Goal: Transaction & Acquisition: Purchase product/service

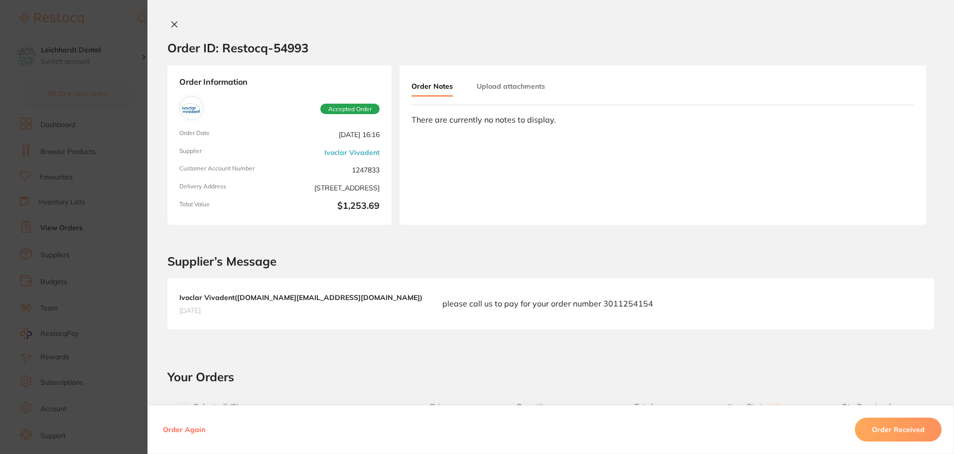
click at [164, 24] on div at bounding box center [550, 25] width 806 height 10
click at [174, 23] on icon at bounding box center [174, 24] width 5 height 5
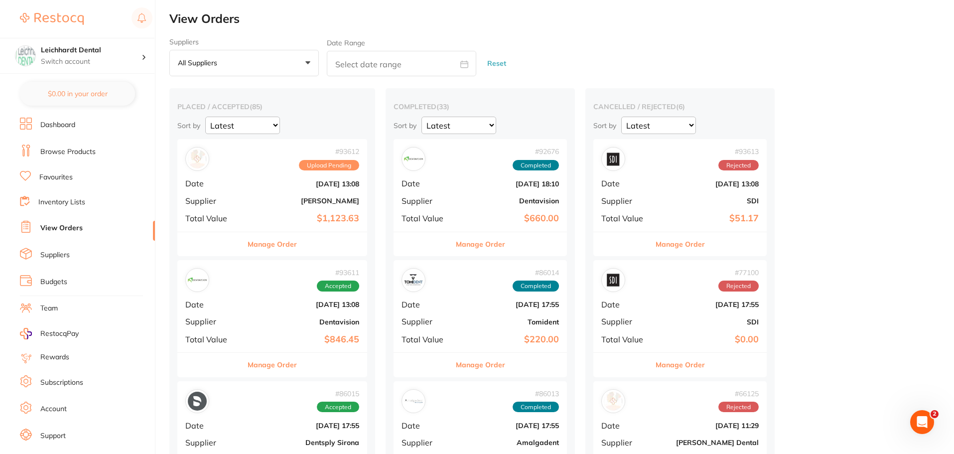
click at [73, 172] on li "Favourites" at bounding box center [87, 177] width 135 height 13
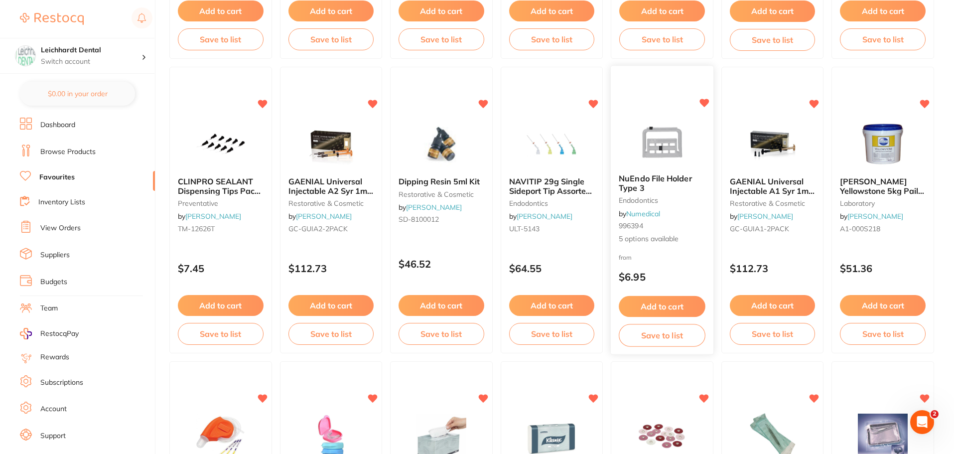
scroll to position [747, 0]
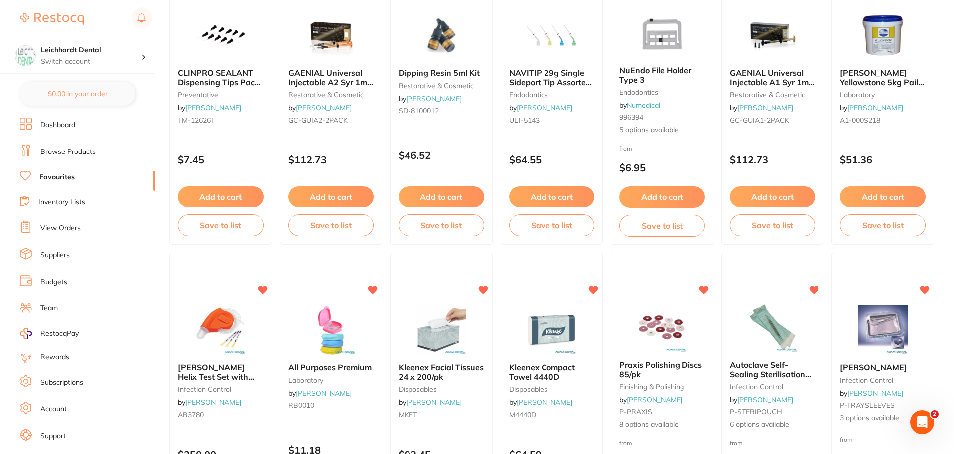
click at [646, 317] on img at bounding box center [661, 327] width 65 height 50
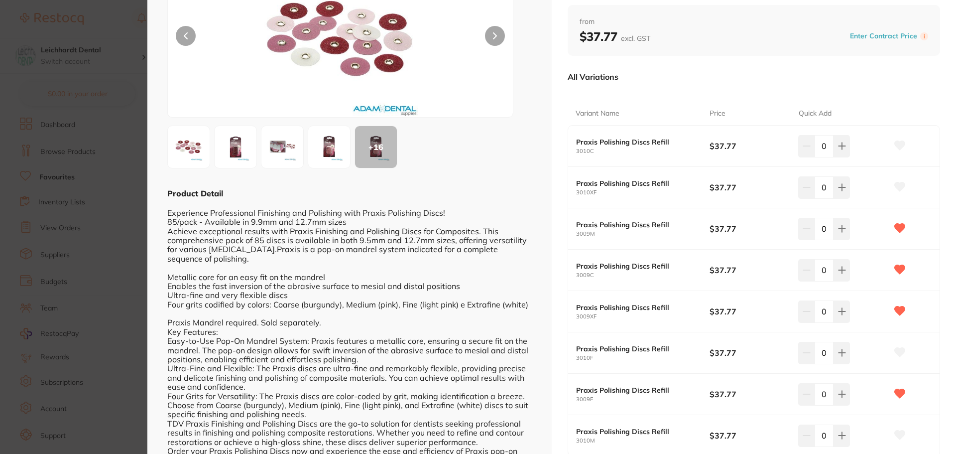
scroll to position [50, 0]
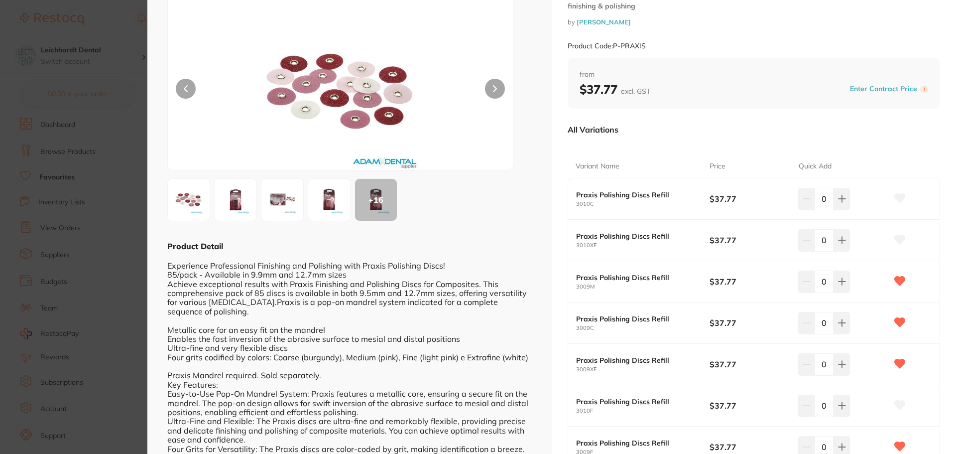
click at [77, 163] on section "Praxis Polishing Discs 85/pk finishing & polishing by [PERSON_NAME] Product Cod…" at bounding box center [478, 227] width 956 height 454
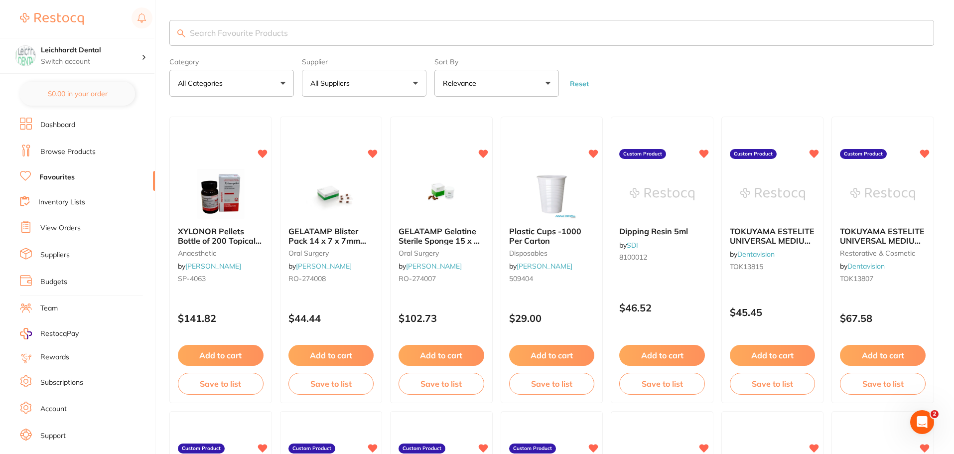
click at [197, 30] on input "search" at bounding box center [551, 33] width 764 height 26
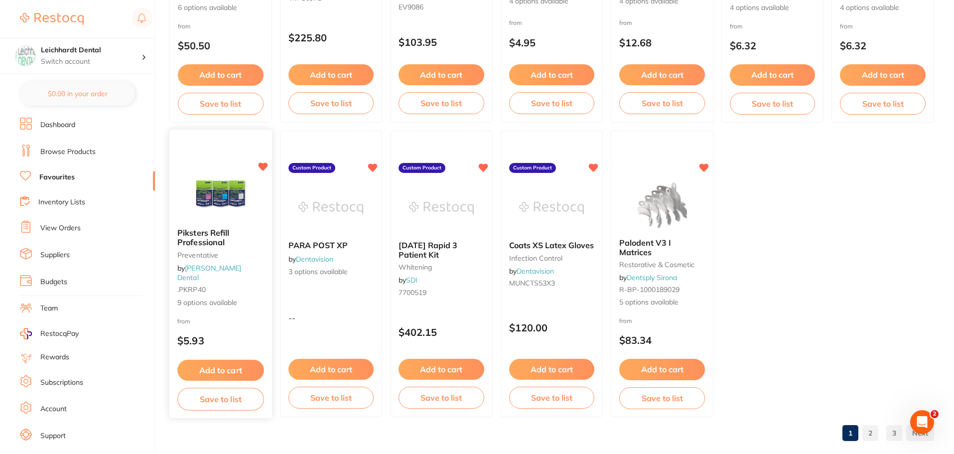
scroll to position [2061, 0]
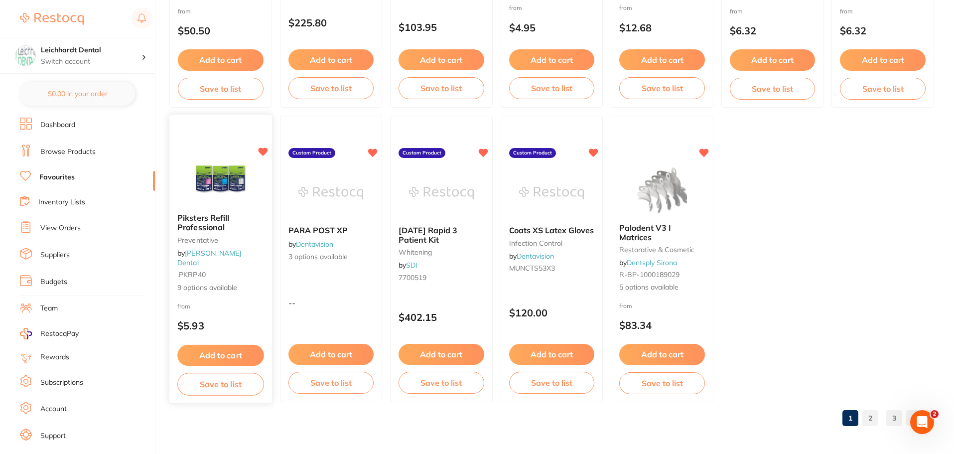
click at [220, 183] on img at bounding box center [220, 180] width 65 height 50
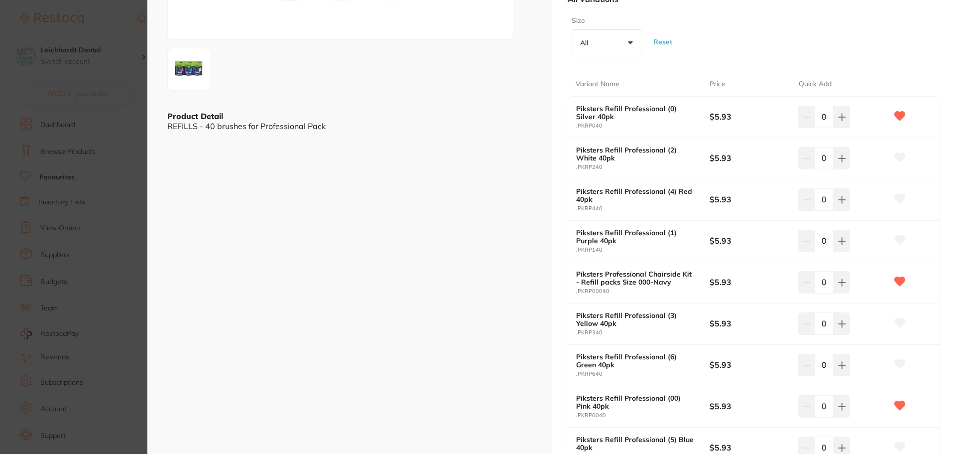
scroll to position [299, 0]
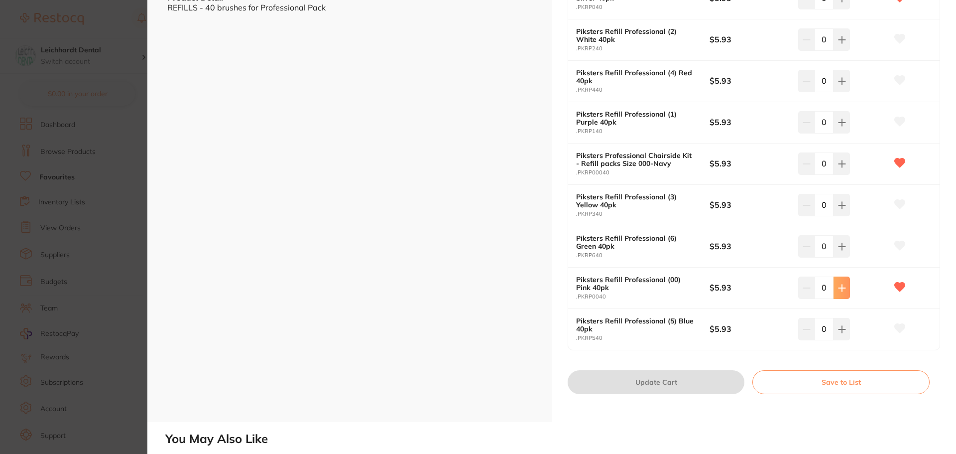
click at [839, 284] on icon at bounding box center [842, 288] width 8 height 8
type input "1"
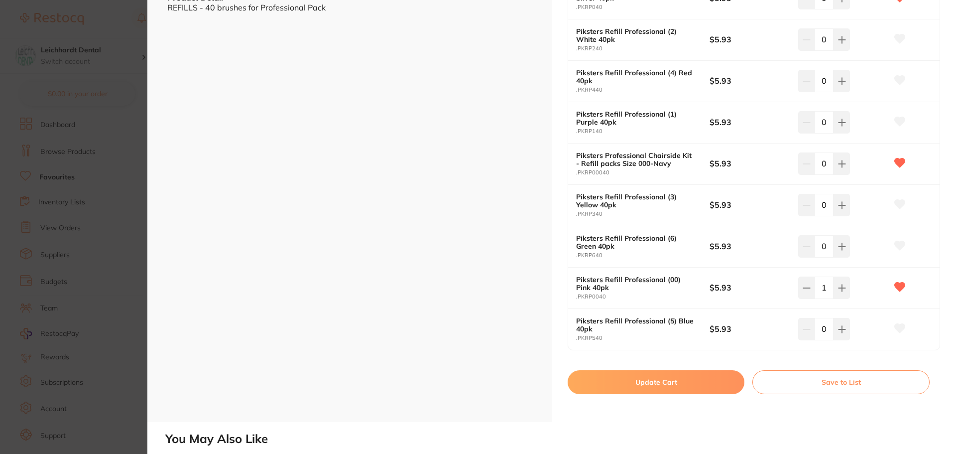
scroll to position [0, 0]
click at [638, 382] on button "Update Cart" at bounding box center [656, 382] width 177 height 24
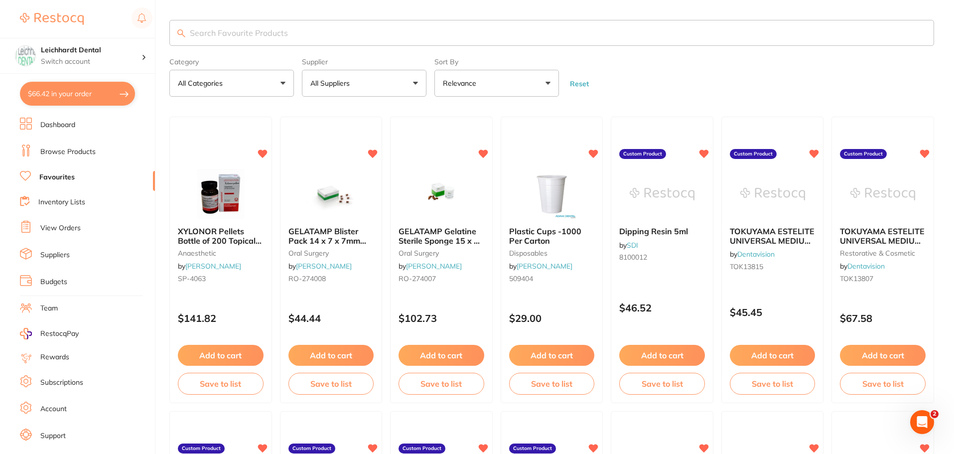
click at [82, 93] on button "$66.42 in your order" at bounding box center [77, 94] width 115 height 24
checkbox input "true"
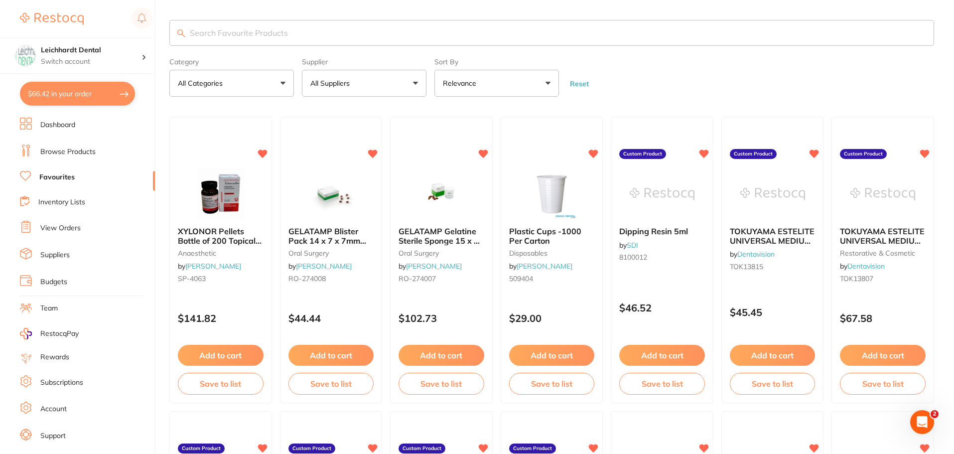
checkbox input "true"
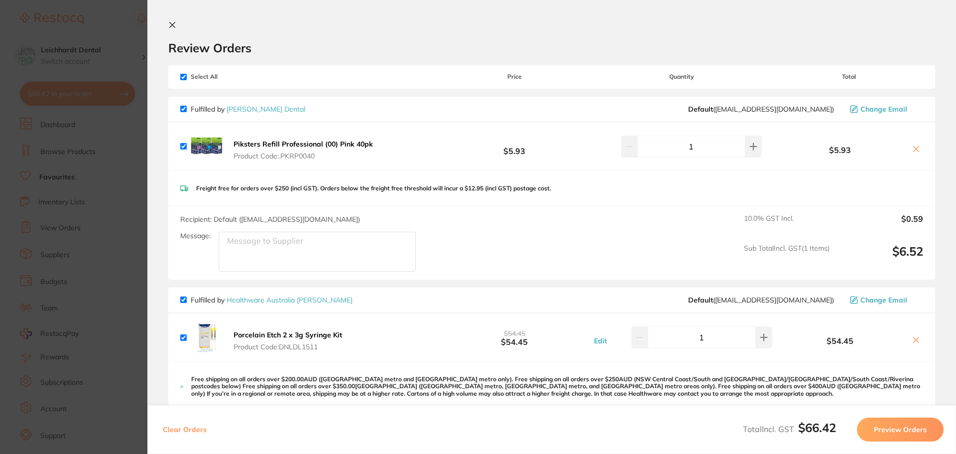
click at [90, 189] on section "Update RRP Set your pre negotiated price for this item. Item Agreed RRP (excl. …" at bounding box center [478, 227] width 956 height 454
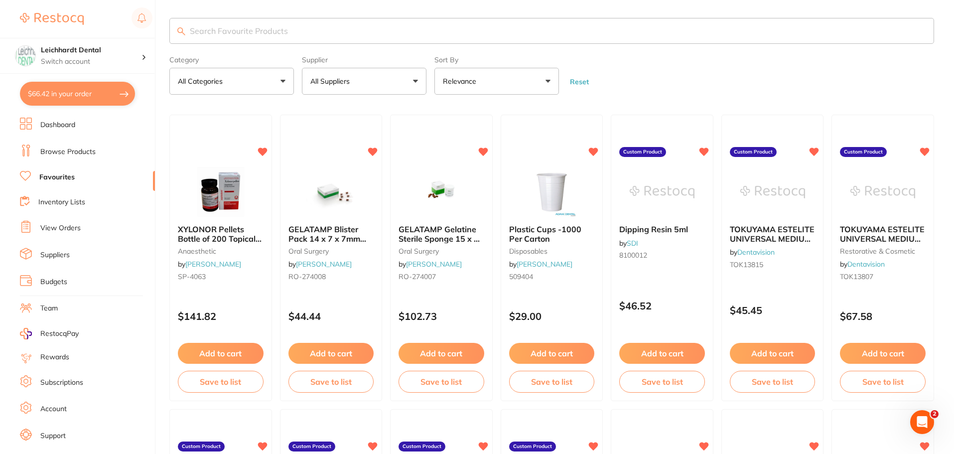
click at [56, 96] on button "$66.42 in your order" at bounding box center [77, 94] width 115 height 24
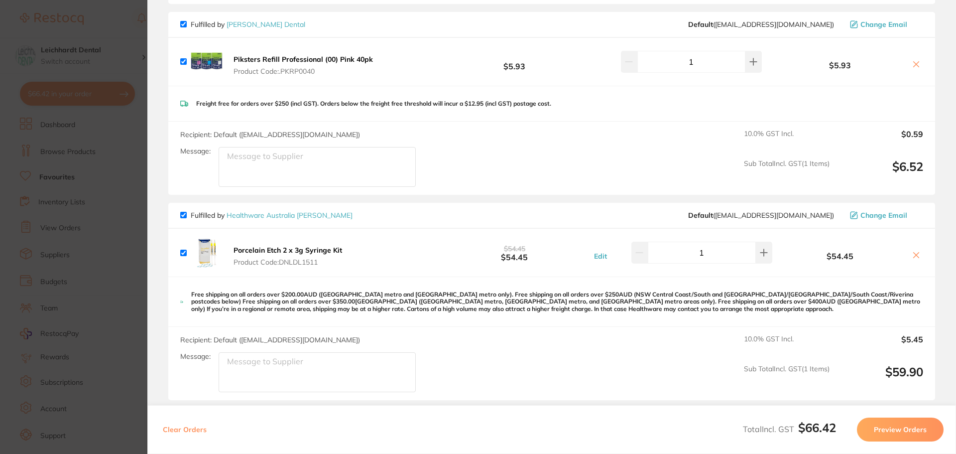
scroll to position [100, 0]
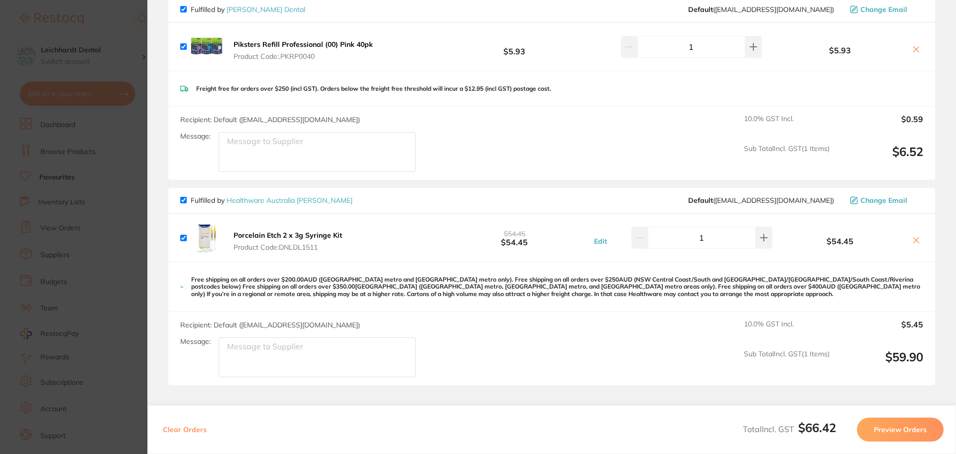
click at [913, 239] on icon at bounding box center [916, 240] width 8 height 8
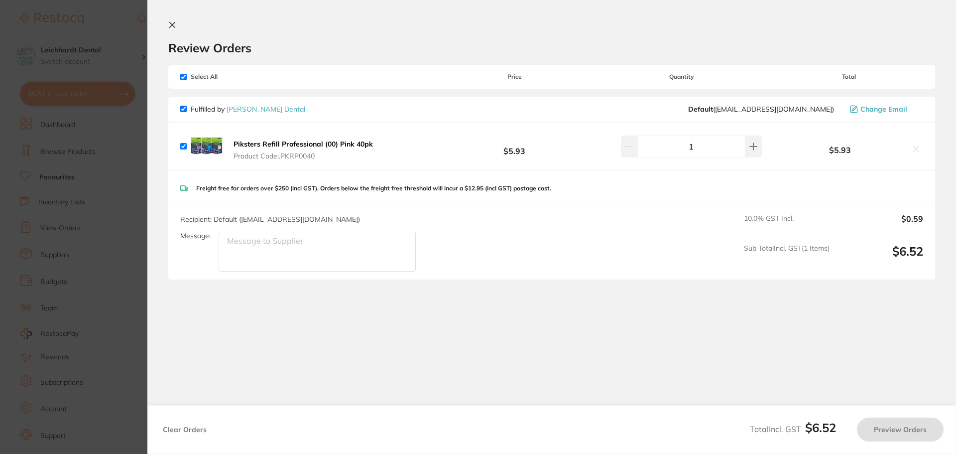
checkbox input "true"
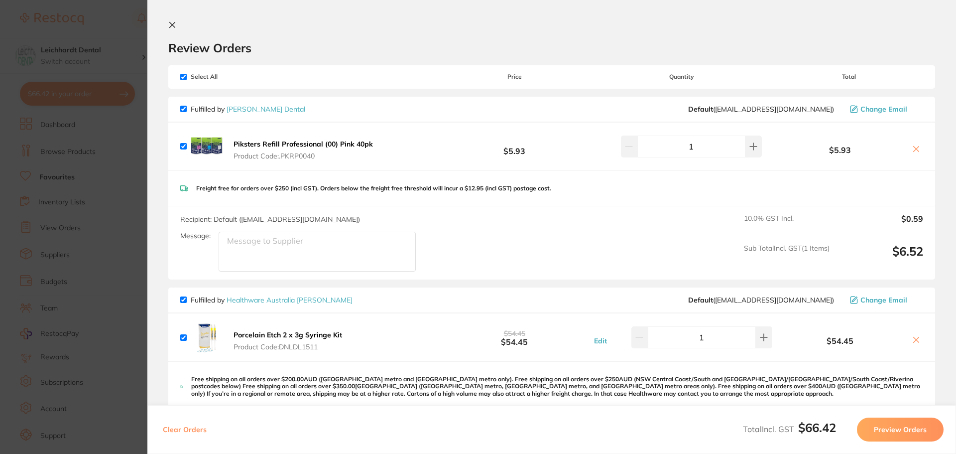
click at [90, 246] on section "Update RRP Set your pre negotiated price for this item. Item Agreed RRP (excl. …" at bounding box center [478, 227] width 956 height 454
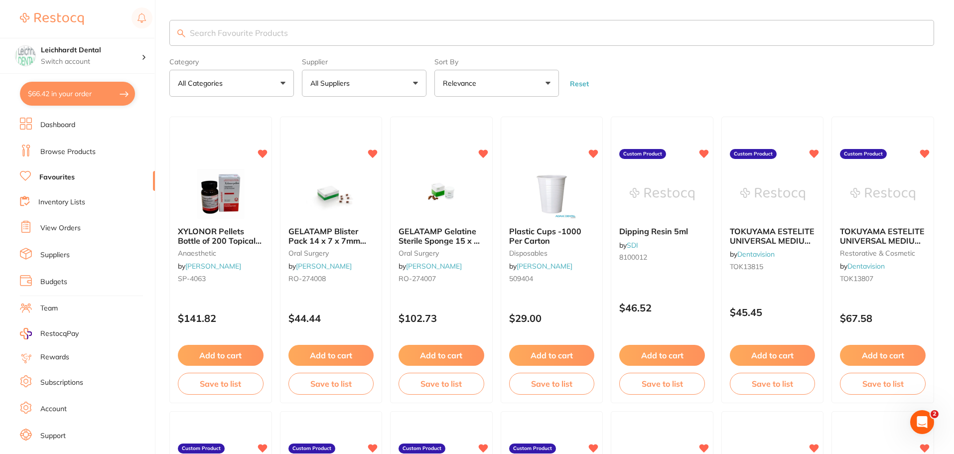
click at [257, 37] on input "search" at bounding box center [551, 33] width 764 height 26
type input "matrice"
